Goal: Task Accomplishment & Management: Manage account settings

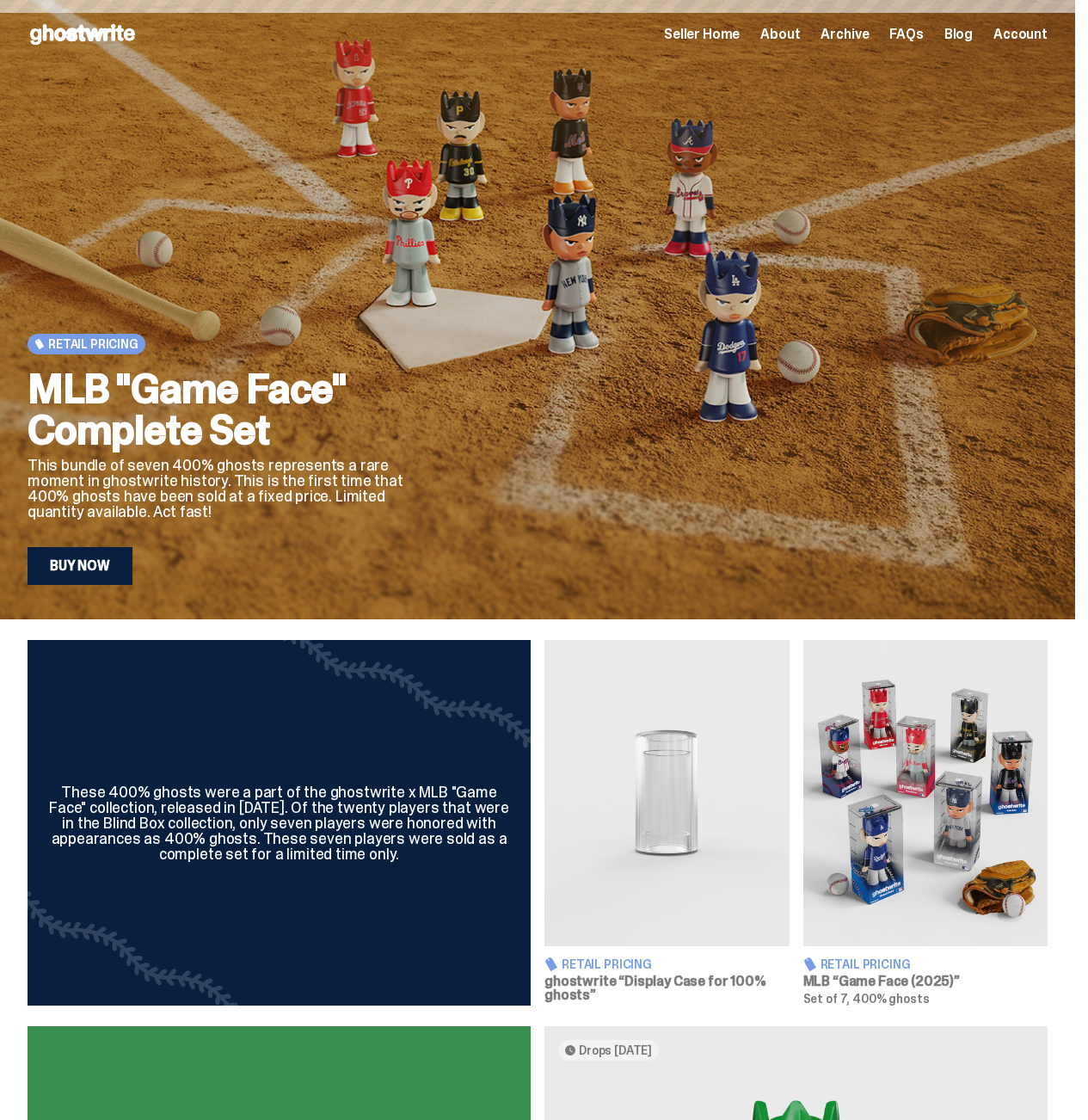
click at [718, 27] on span "Seller Home" at bounding box center [702, 34] width 76 height 14
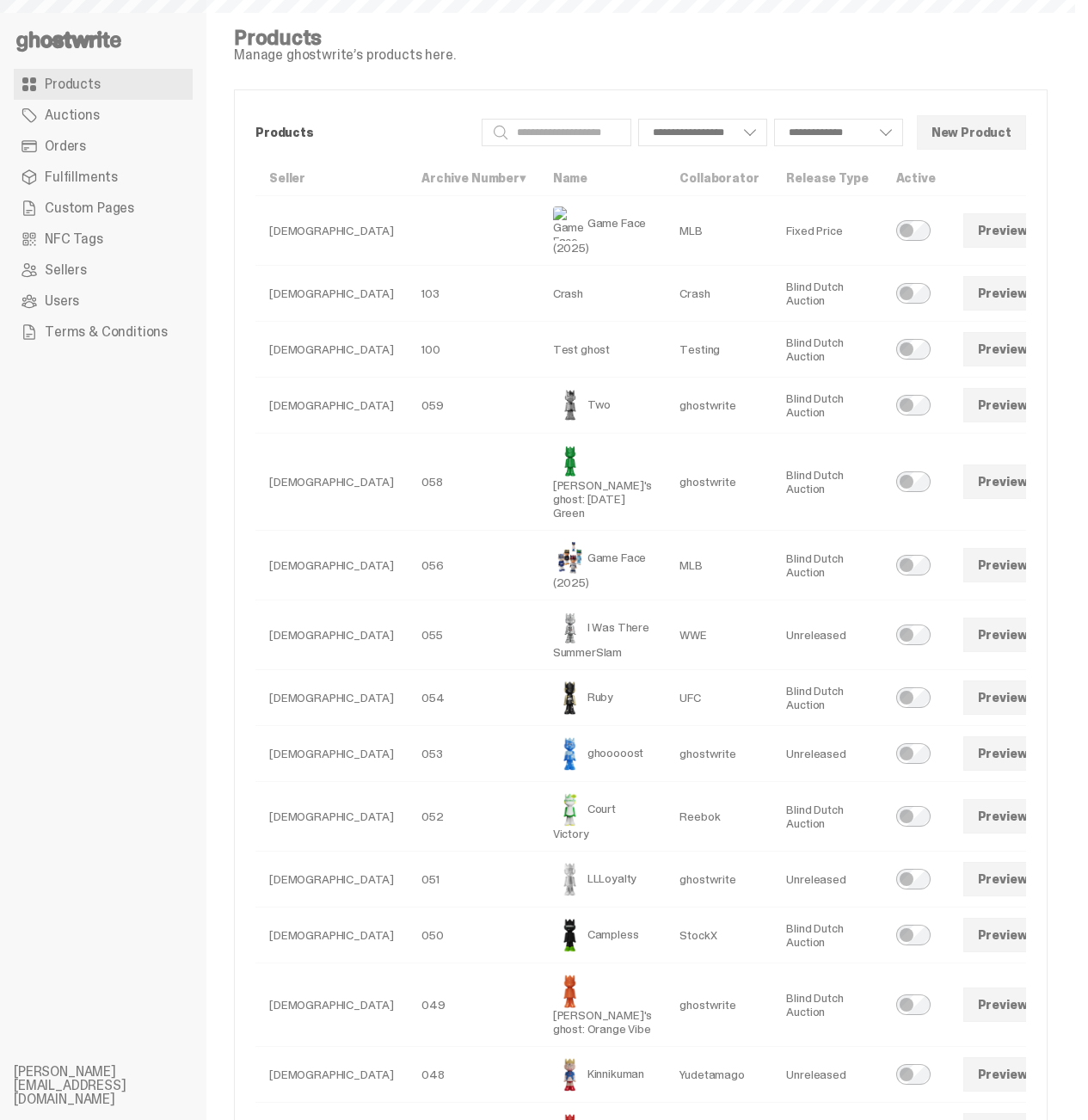
select select
click at [56, 145] on span "Orders" at bounding box center [65, 146] width 41 height 14
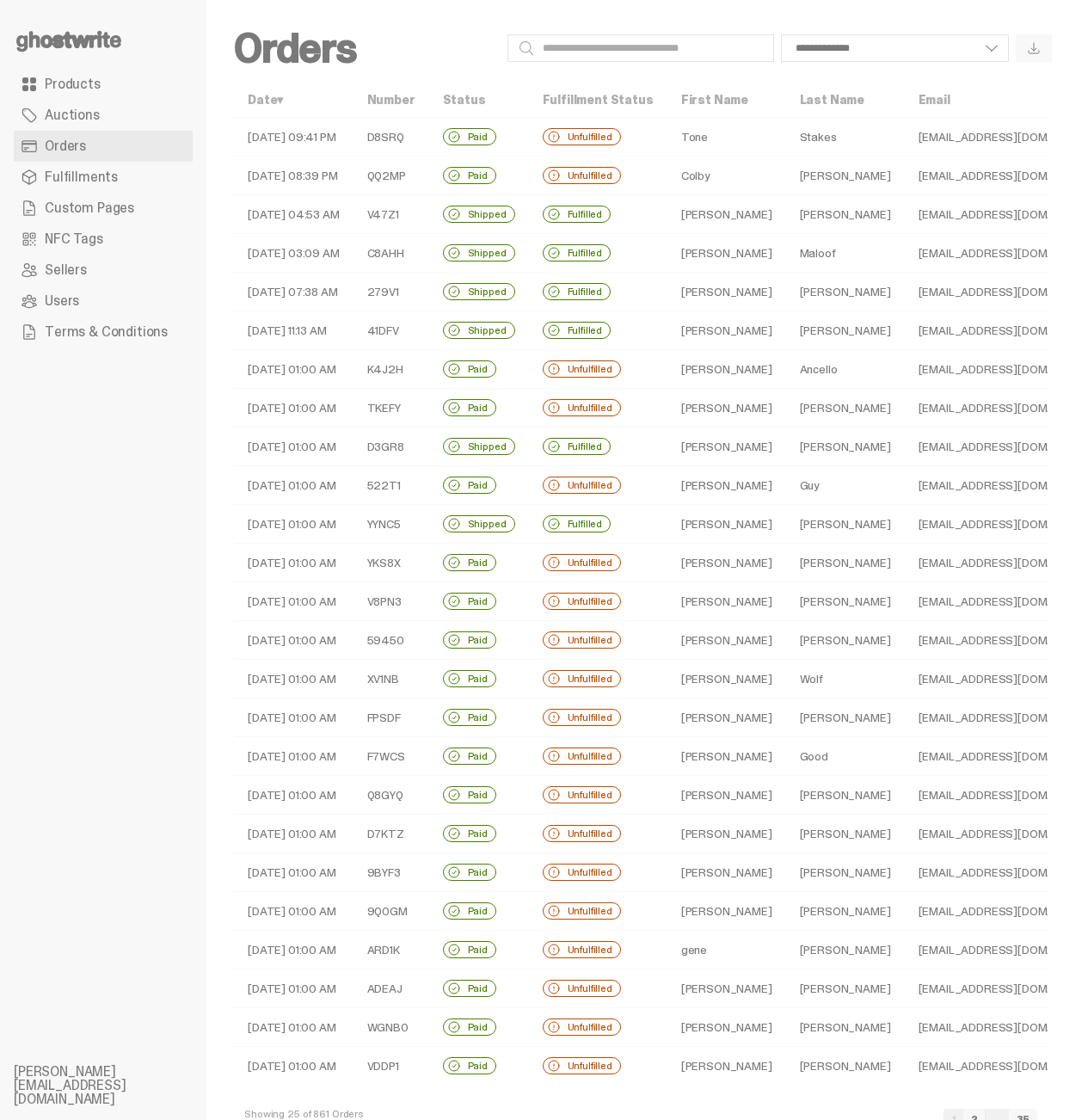
click at [314, 144] on td "[DATE] 09:41 PM" at bounding box center [294, 137] width 120 height 38
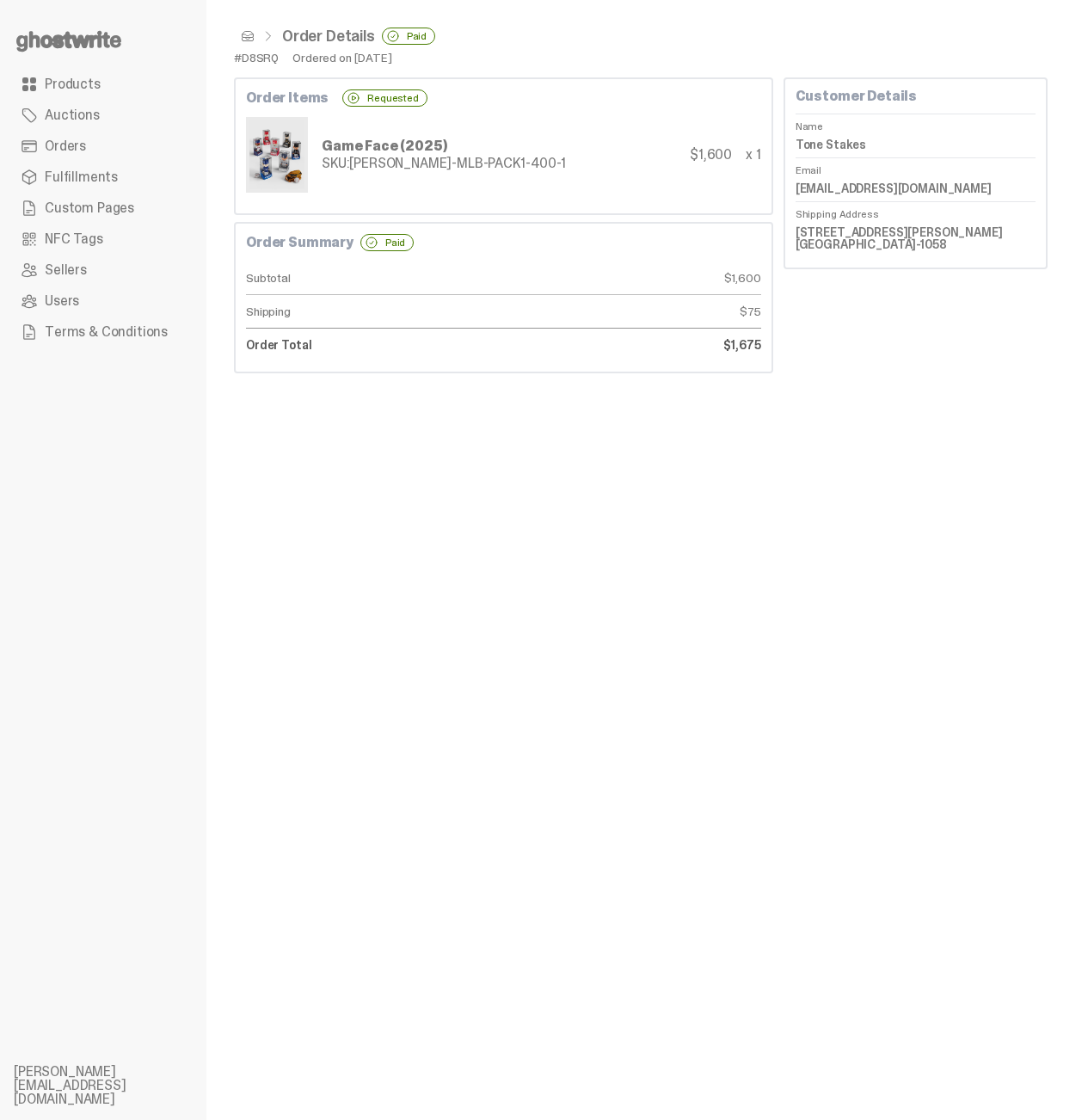
click at [857, 141] on dd "Tone Stakes" at bounding box center [915, 145] width 239 height 26
drag, startPoint x: 999, startPoint y: 192, endPoint x: 842, endPoint y: 195, distance: 157.0
click at [842, 195] on dd "[EMAIL_ADDRESS][DOMAIN_NAME]" at bounding box center [915, 189] width 239 height 26
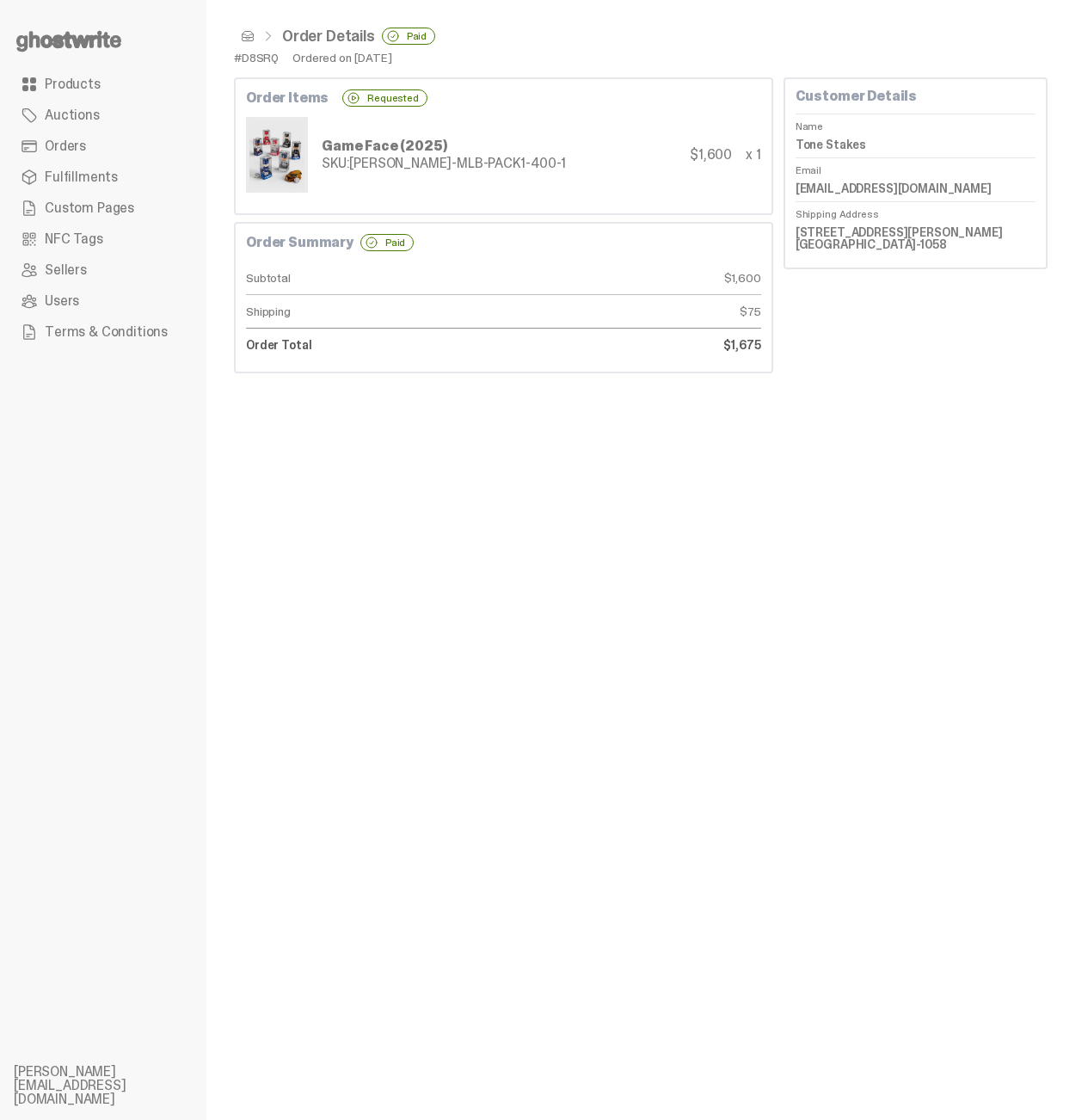
copy dd "[DOMAIN_NAME]"
click at [692, 705] on div "Order Details Paid #D8SRQ Ordered on [DATE] Order Items Requested Game Face (20…" at bounding box center [641, 560] width 869 height 1120
click at [690, 706] on div "Order Details Paid #D8SRQ Ordered on [DATE] Order Items Requested Game Face (20…" at bounding box center [641, 560] width 869 height 1120
click at [690, 705] on div "Order Details Paid #D8SRQ Ordered on [DATE] Order Items Requested Game Face (20…" at bounding box center [641, 560] width 869 height 1120
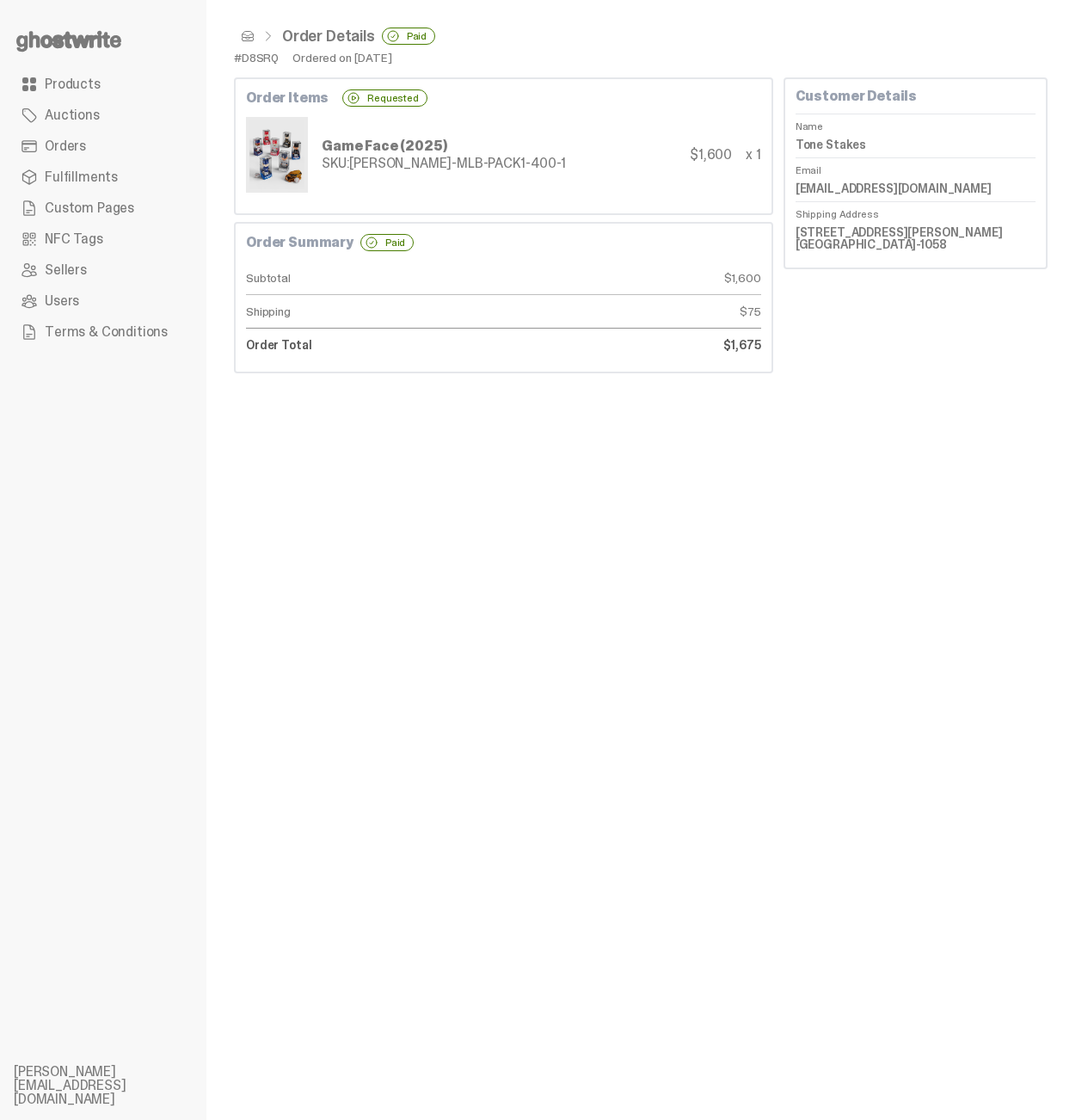
click at [914, 294] on div "Customer Details Name Tone Stakes Email [EMAIL_ADDRESS][DOMAIN_NAME] Shipping A…" at bounding box center [916, 225] width 264 height 296
click at [849, 138] on dd "Tone Stakes" at bounding box center [915, 145] width 239 height 26
click at [893, 186] on dd "[EMAIL_ADDRESS][DOMAIN_NAME]" at bounding box center [915, 189] width 239 height 26
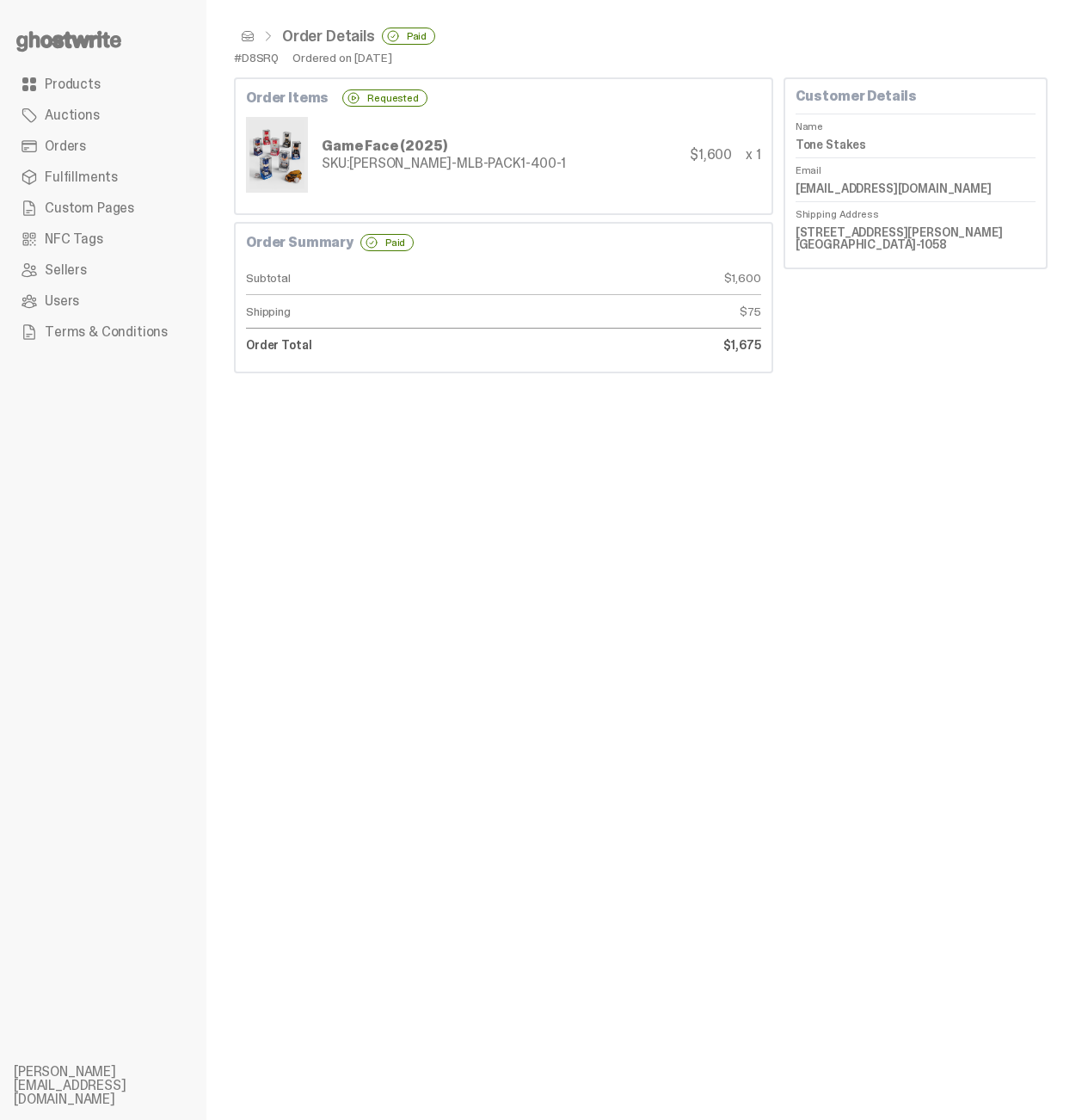
click at [893, 186] on dd "[EMAIL_ADDRESS][DOMAIN_NAME]" at bounding box center [915, 189] width 239 height 26
click at [764, 573] on div "Order Details Paid #D8SRQ Ordered on [DATE] Order Items Requested Game Face (20…" at bounding box center [641, 560] width 869 height 1120
click at [755, 571] on div "Order Details Paid #D8SRQ Ordered on [DATE] Order Items Requested Game Face (20…" at bounding box center [641, 560] width 869 height 1120
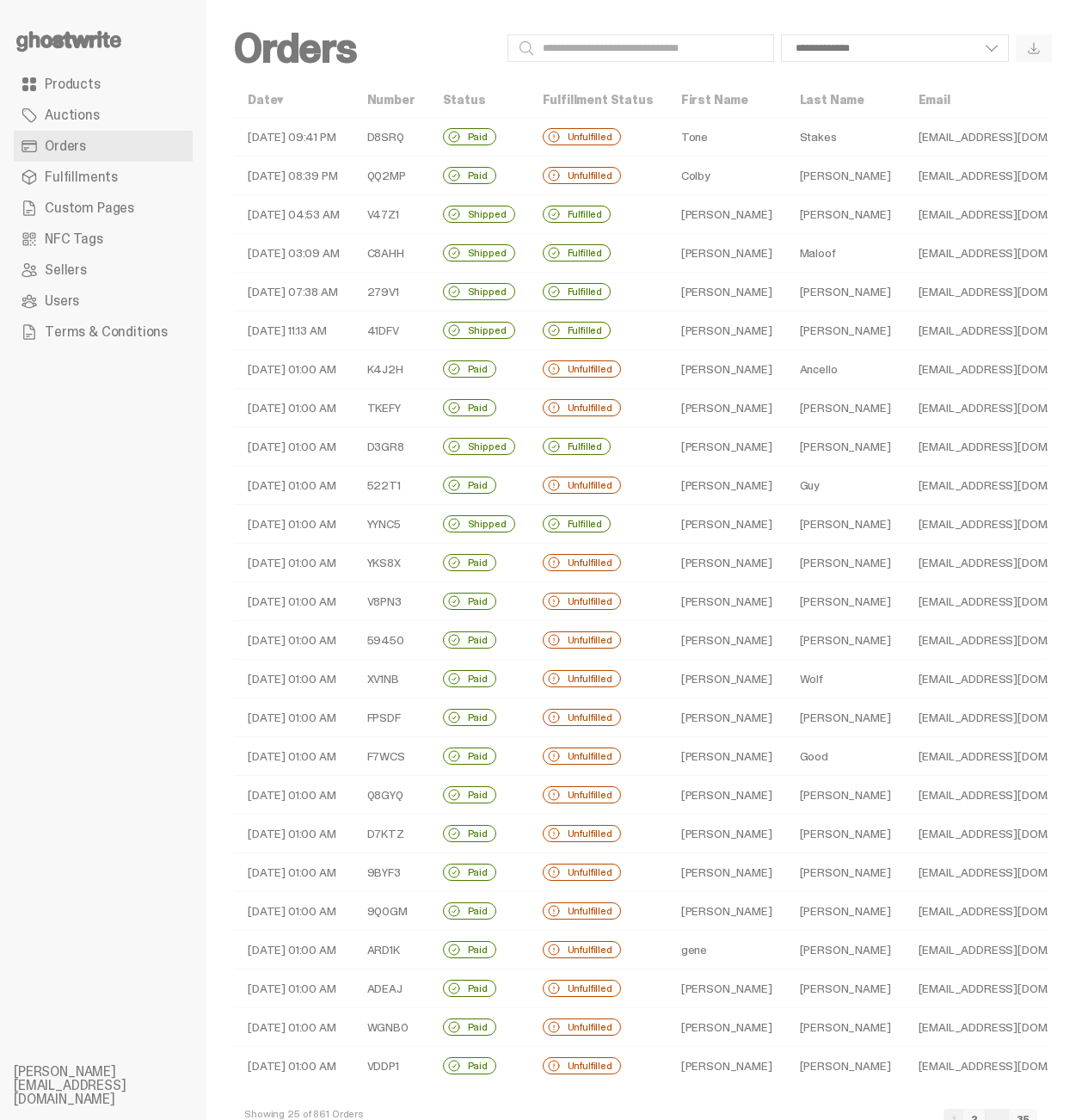
select select
